Goal: Navigation & Orientation: Find specific page/section

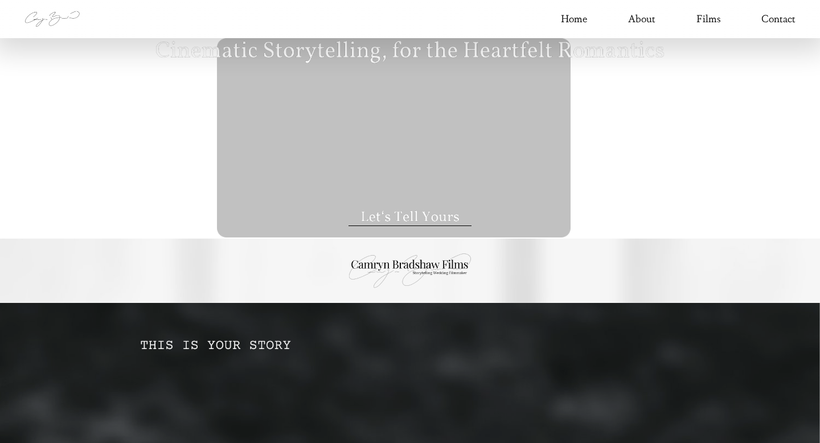
click at [581, 18] on link "Home" at bounding box center [574, 19] width 26 height 18
click at [705, 14] on link "Films" at bounding box center [708, 19] width 24 height 18
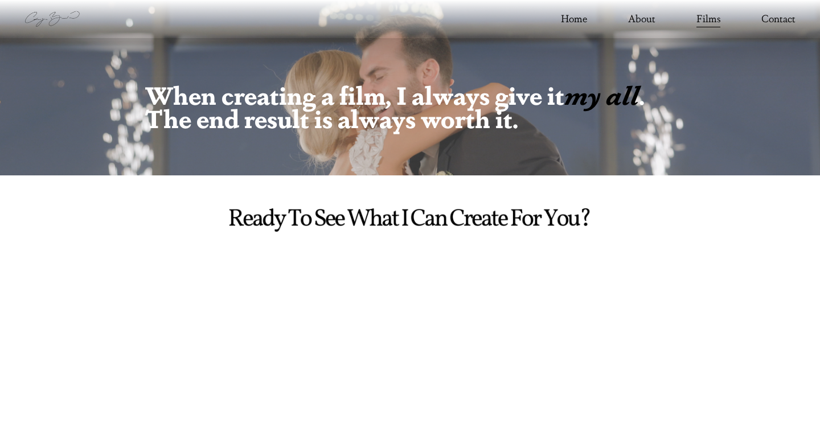
click at [579, 17] on link "Home" at bounding box center [574, 19] width 26 height 18
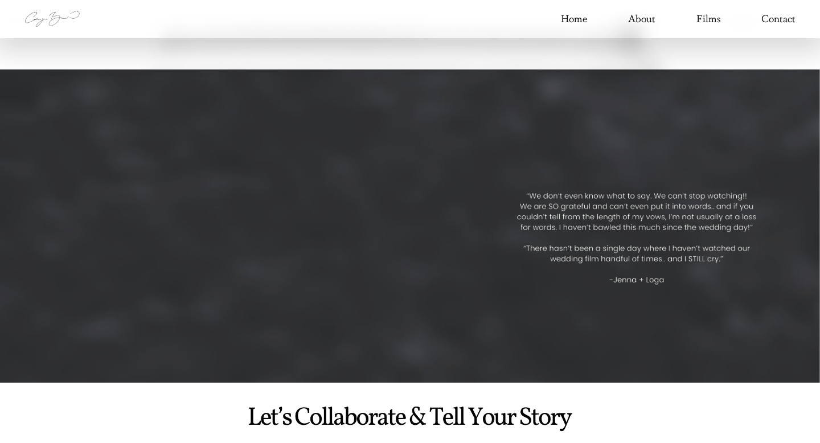
scroll to position [2354, 0]
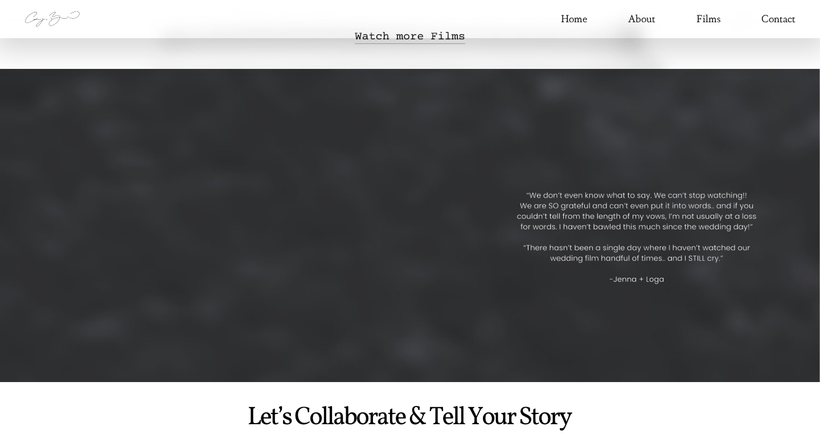
click at [319, 195] on div at bounding box center [247, 240] width 447 height 252
click at [327, 252] on div at bounding box center [247, 240] width 447 height 252
click at [430, 36] on div "Skip to Content Home About Films Contact" at bounding box center [410, 19] width 820 height 38
click at [331, 246] on div at bounding box center [247, 240] width 447 height 252
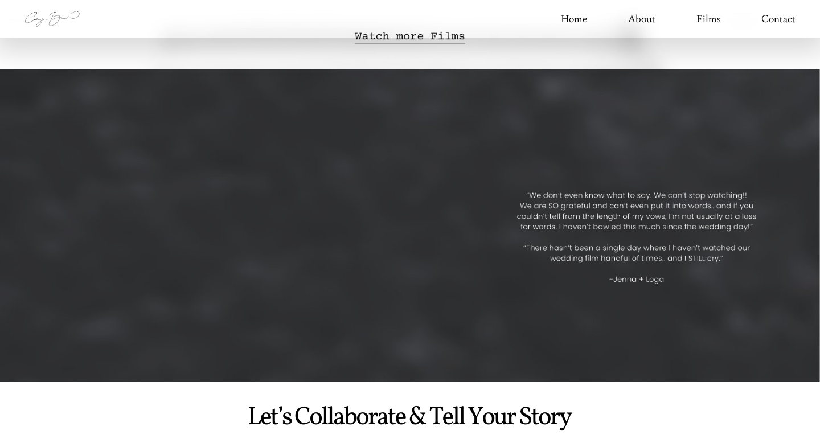
click at [706, 19] on link "Films" at bounding box center [708, 19] width 24 height 18
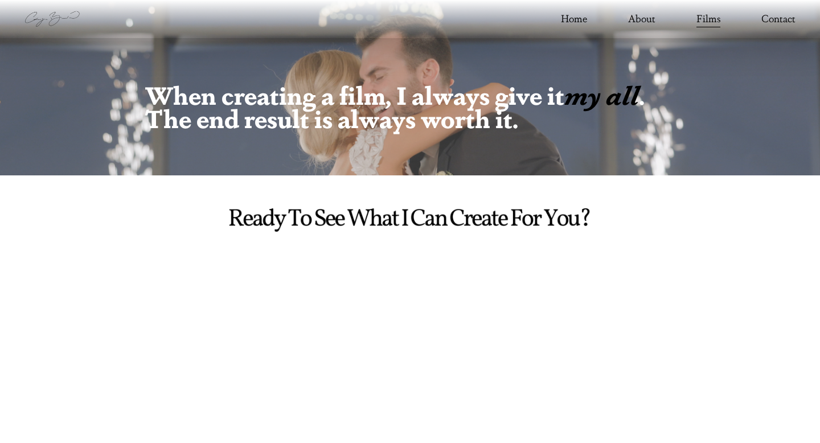
click at [646, 22] on link "About" at bounding box center [641, 19] width 27 height 18
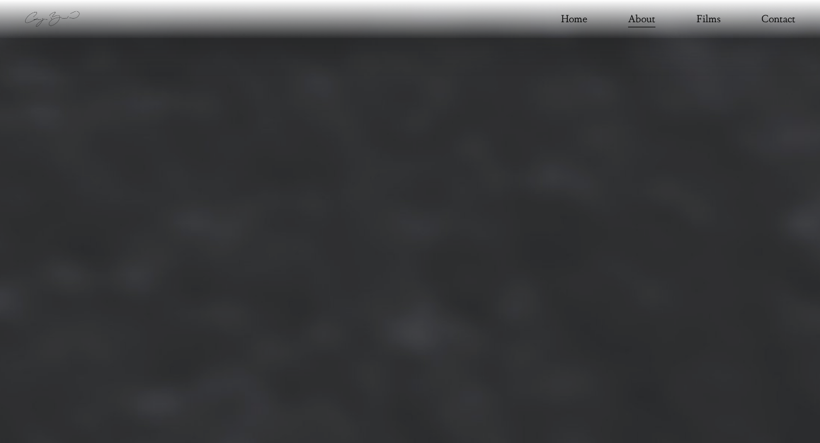
scroll to position [2629, 0]
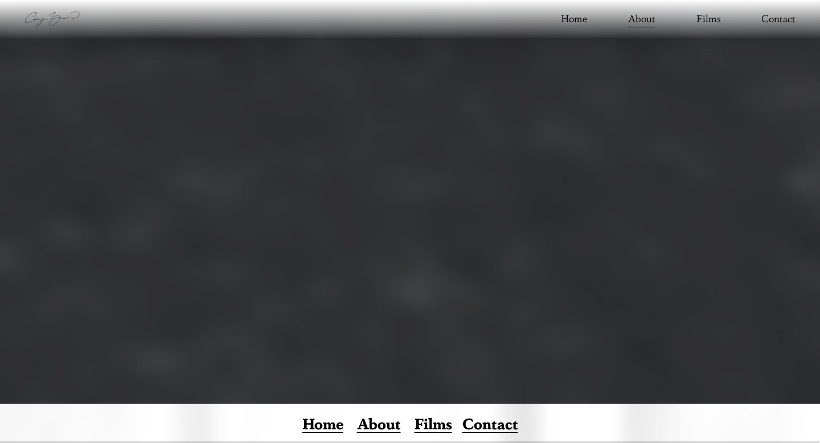
click at [574, 30] on div "Home About Films Contact" at bounding box center [409, 19] width 771 height 22
click at [570, 14] on link "Home" at bounding box center [574, 19] width 26 height 18
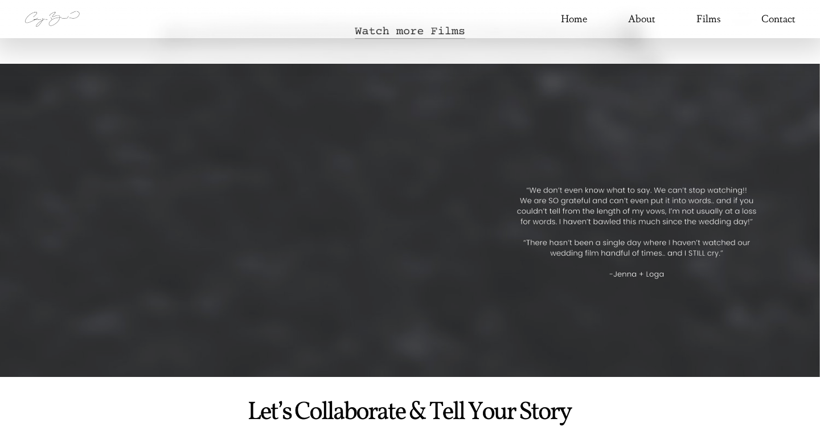
scroll to position [2392, 0]
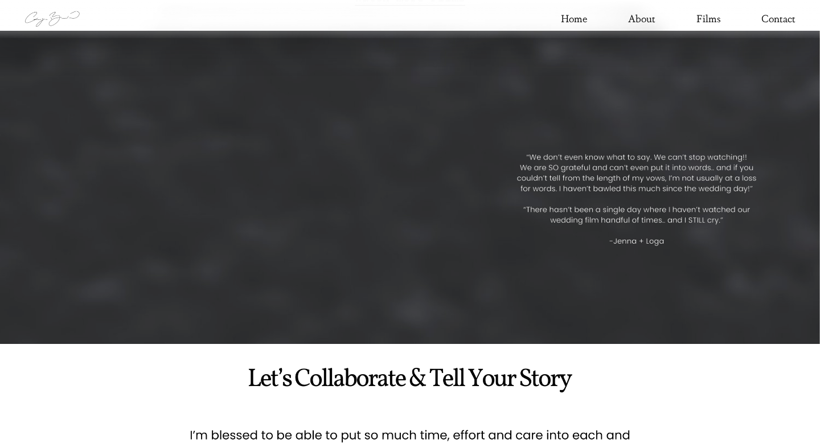
click at [318, 265] on div at bounding box center [247, 202] width 447 height 252
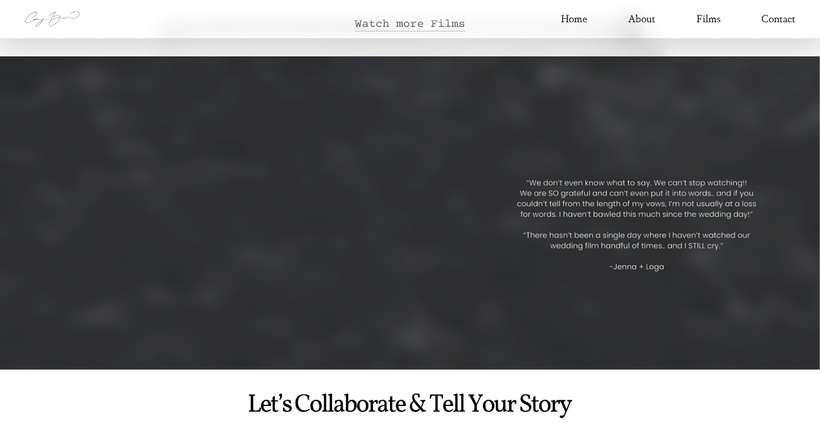
scroll to position [2368, 0]
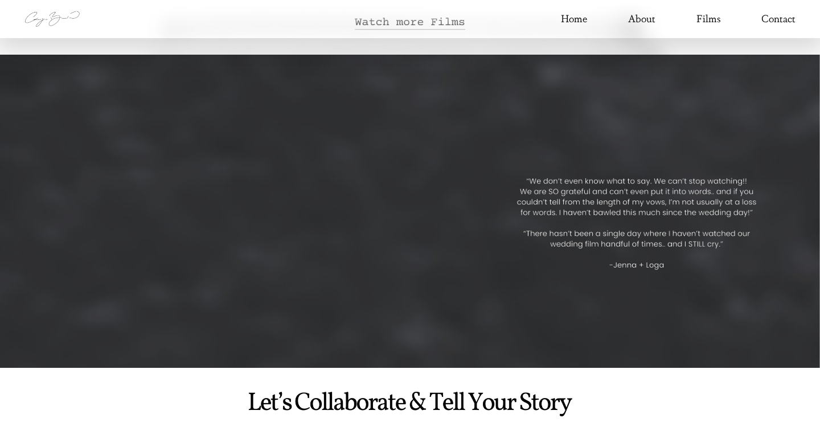
click at [310, 270] on div at bounding box center [247, 226] width 447 height 252
